Goal: Task Accomplishment & Management: Manage account settings

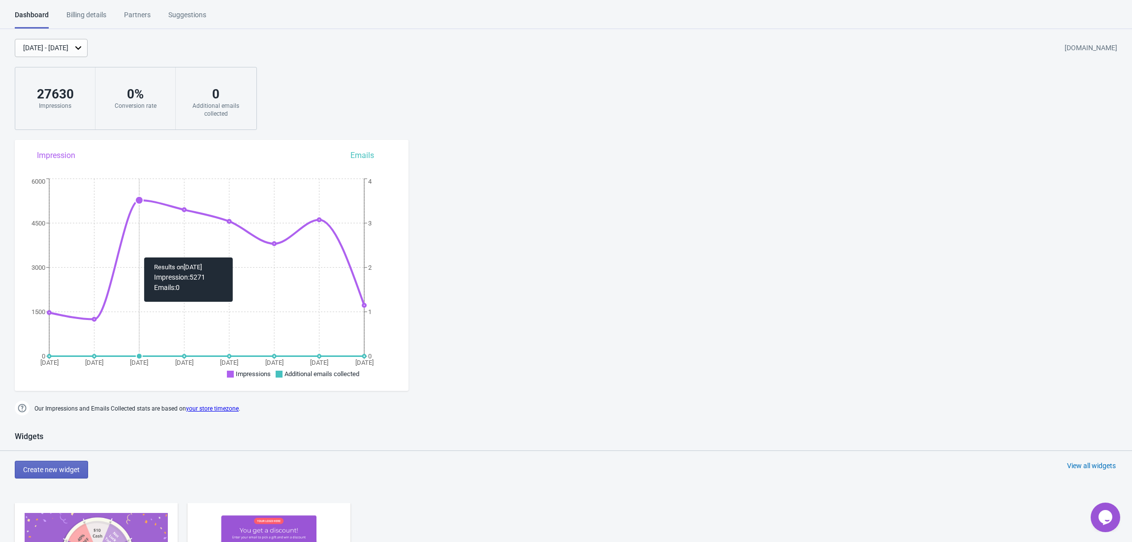
scroll to position [65, 0]
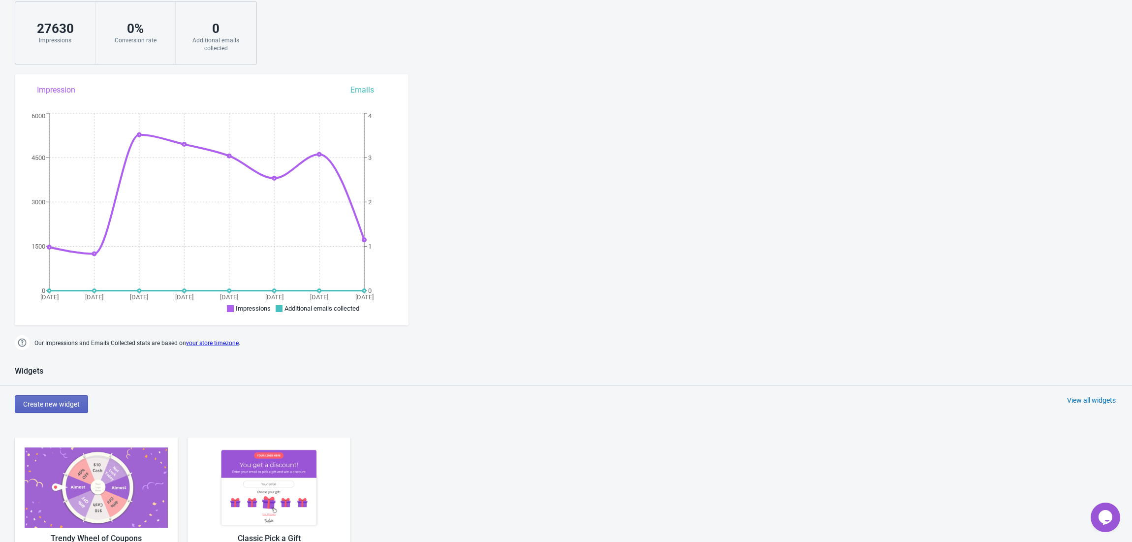
click at [107, 467] on img at bounding box center [96, 487] width 143 height 80
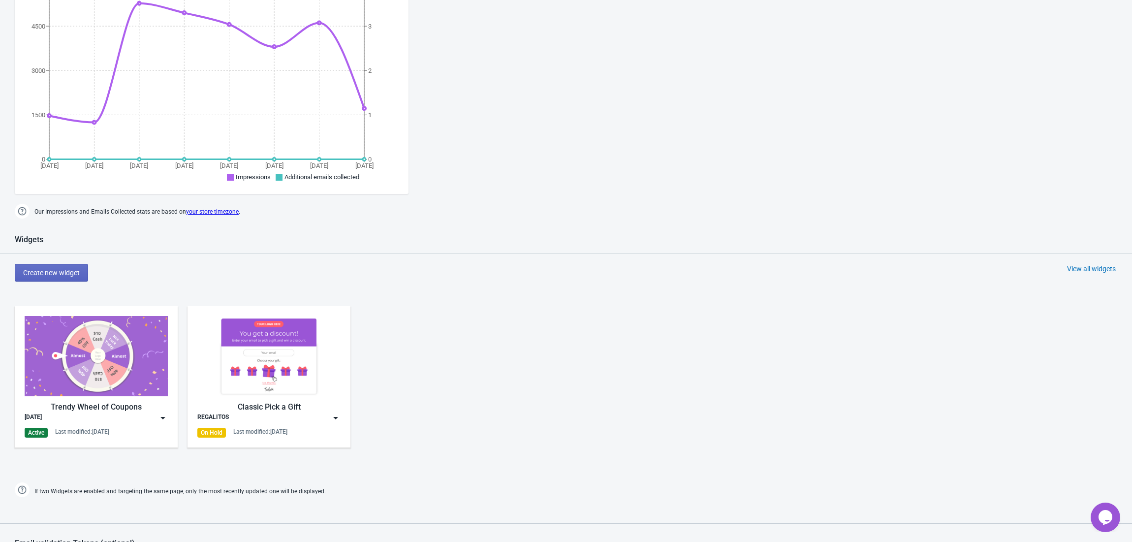
click at [43, 428] on div "Active" at bounding box center [36, 433] width 23 height 10
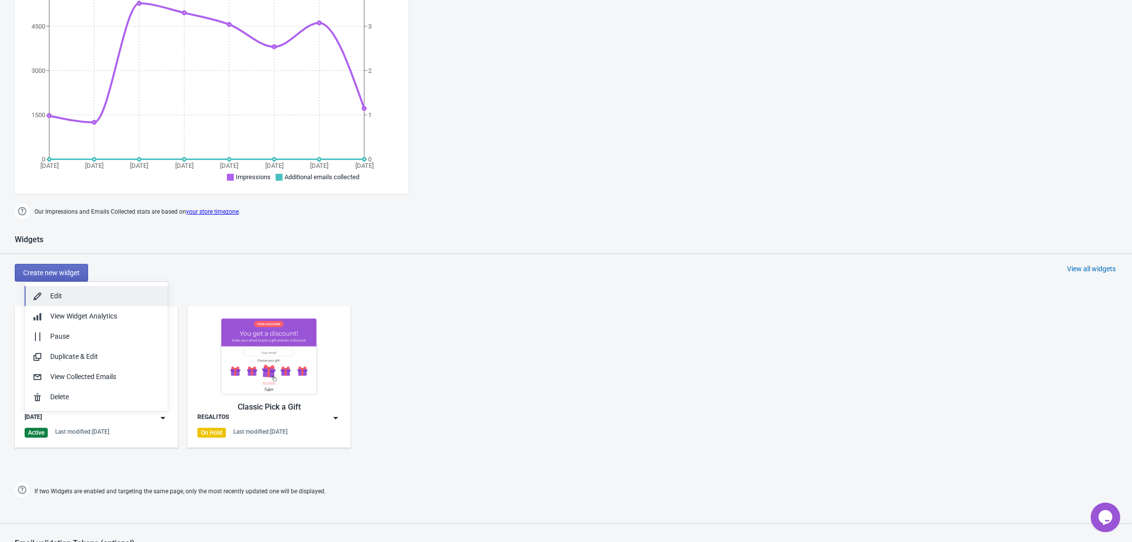
click at [64, 295] on div "Edit" at bounding box center [105, 296] width 110 height 10
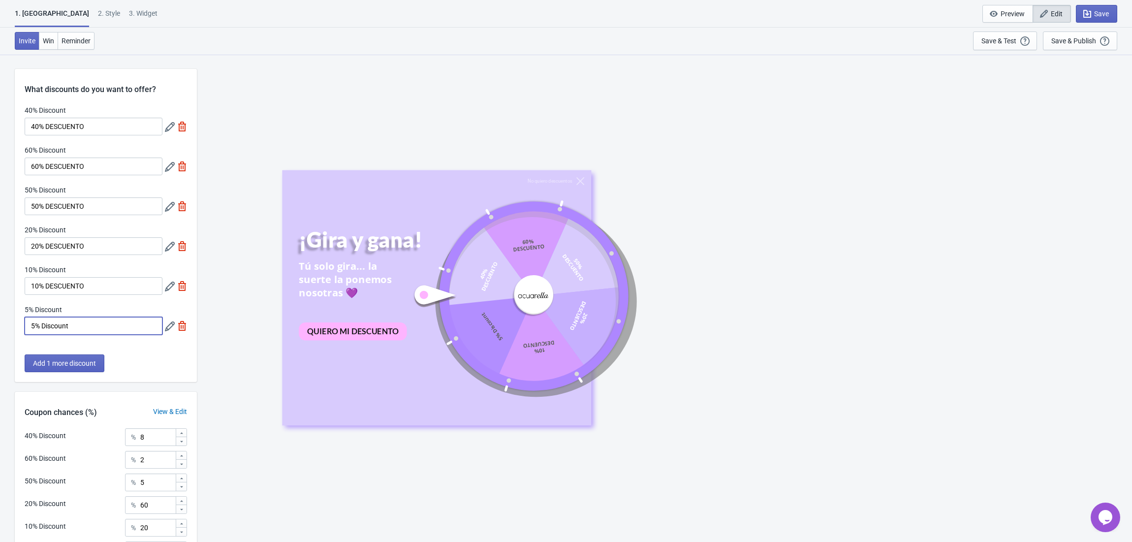
click at [75, 331] on input "5% Discount" at bounding box center [94, 326] width 138 height 18
type input "5% DESCUENTO"
click at [1069, 41] on div "Save & Publish" at bounding box center [1073, 41] width 45 height 8
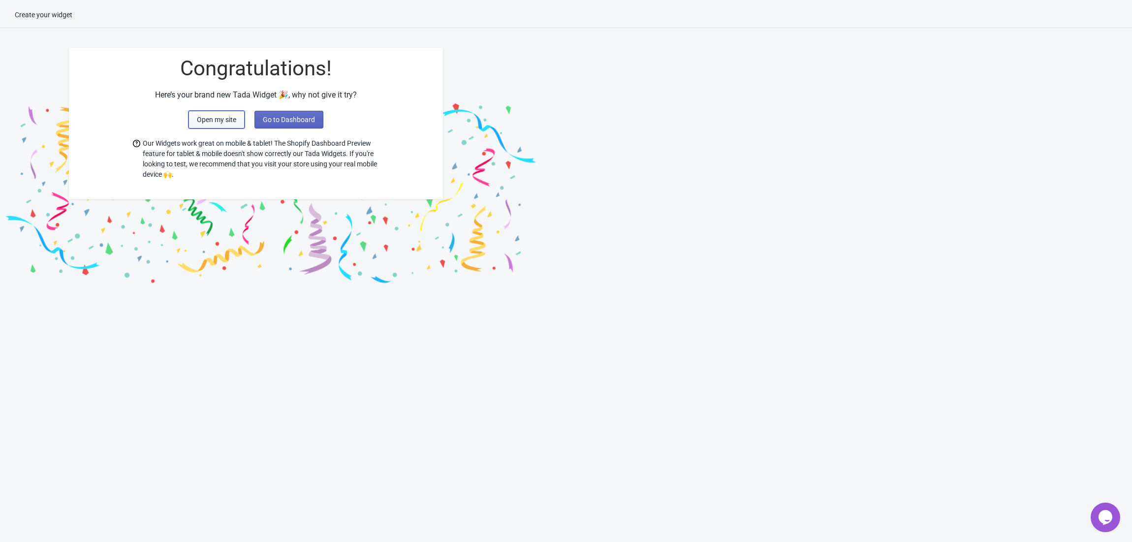
click at [212, 120] on span "Open my site" at bounding box center [216, 120] width 39 height 8
click at [278, 119] on span "Go to Dashboard" at bounding box center [289, 120] width 52 height 8
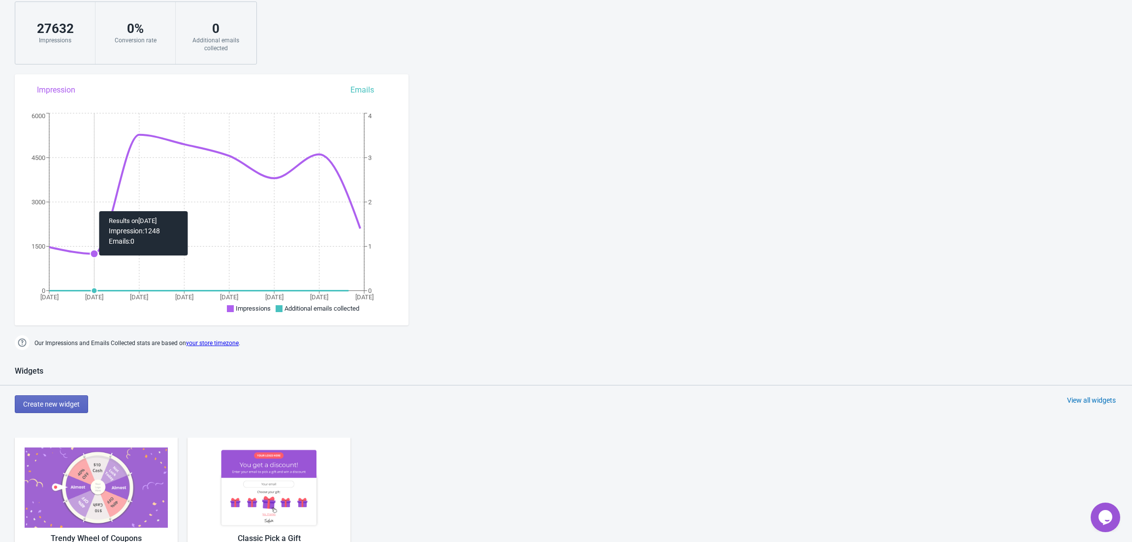
scroll to position [262, 0]
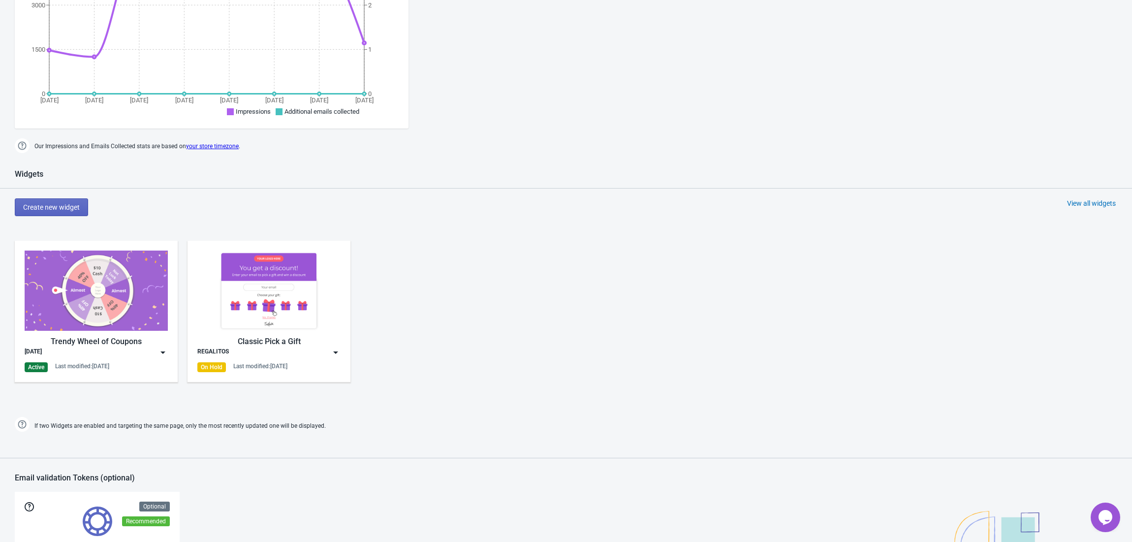
click at [42, 359] on div "Trendy Wheel of Coupons [DATE] Active Last modified: [DATE]" at bounding box center [96, 311] width 143 height 122
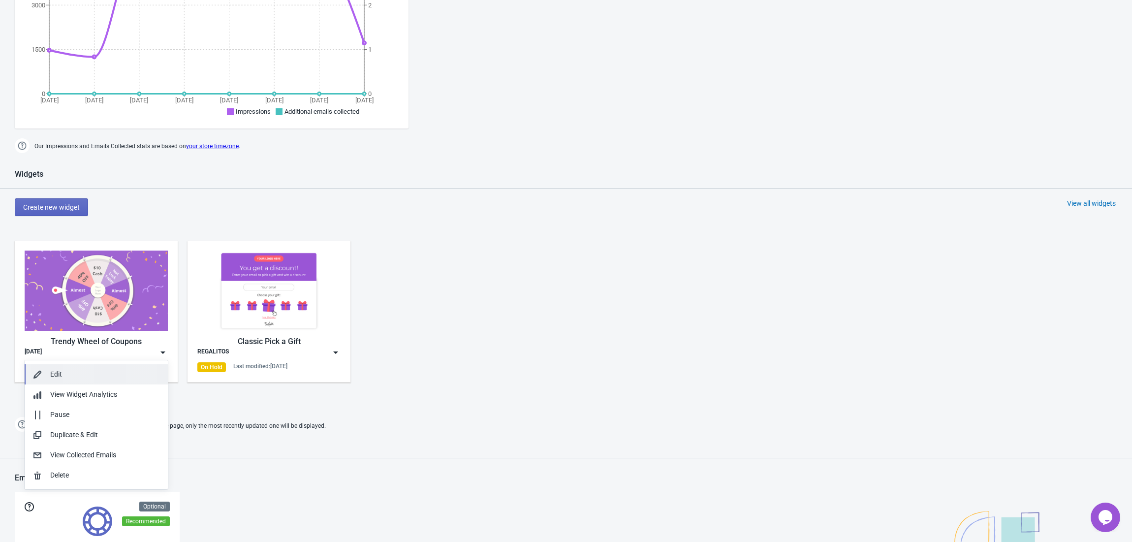
click at [59, 367] on button "Edit" at bounding box center [96, 374] width 143 height 20
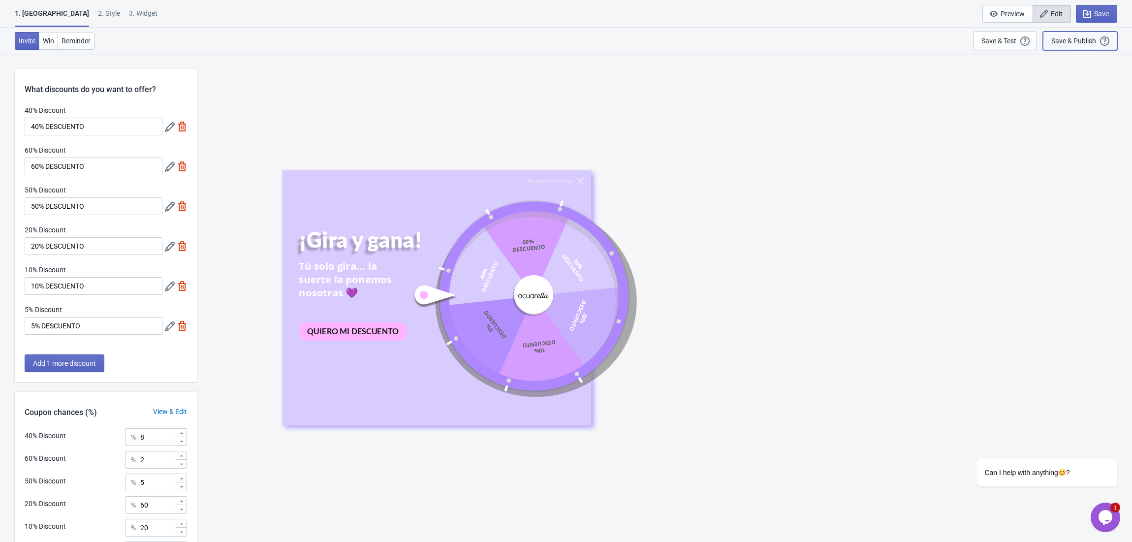
click at [1081, 38] on div "Save & Publish" at bounding box center [1073, 41] width 45 height 8
